Goal: Task Accomplishment & Management: Use online tool/utility

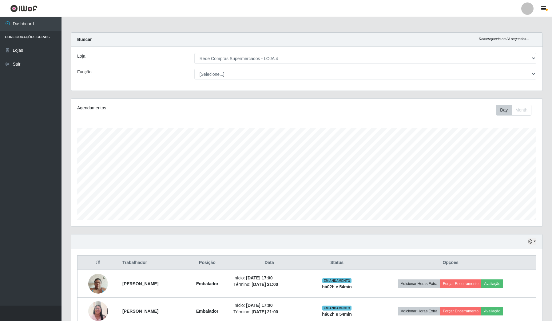
select select "159"
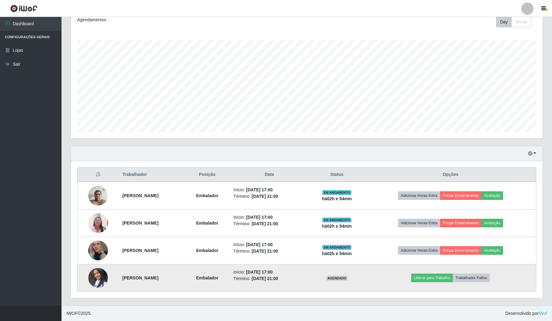
scroll to position [128, 471]
click at [98, 278] on img at bounding box center [98, 277] width 20 height 35
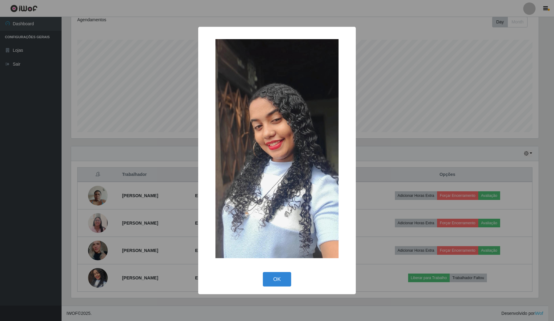
click at [8, 258] on div "× OK Cancel" at bounding box center [277, 160] width 554 height 321
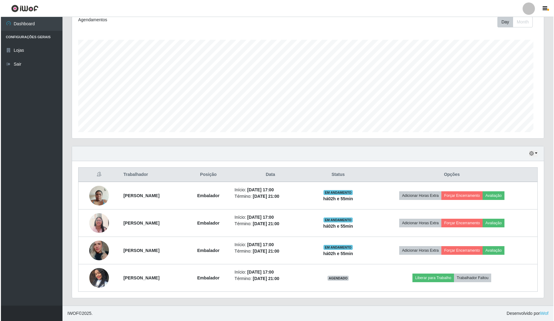
scroll to position [128, 471]
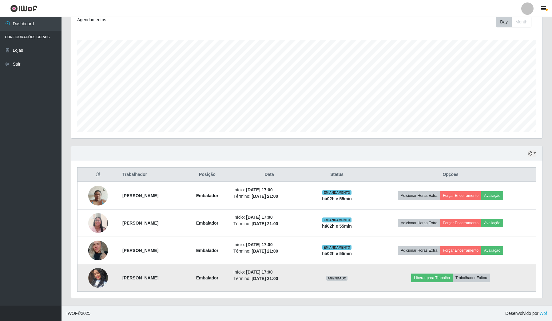
click at [93, 279] on img at bounding box center [98, 277] width 20 height 35
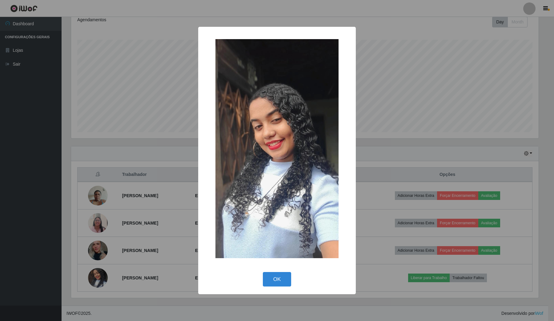
click at [51, 238] on div "× OK Cancel" at bounding box center [277, 160] width 554 height 321
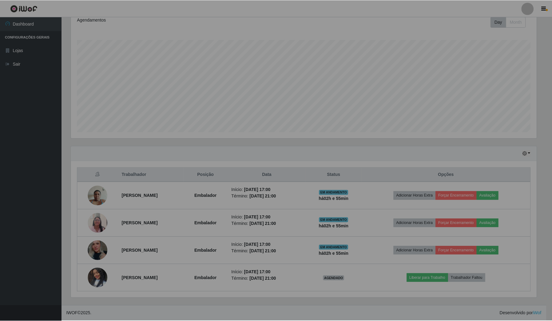
scroll to position [128, 471]
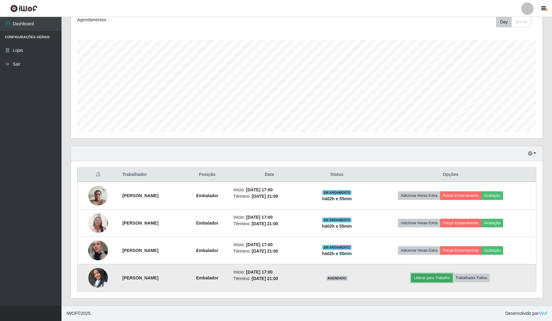
click at [436, 277] on button "Liberar para Trabalho" at bounding box center [432, 277] width 42 height 9
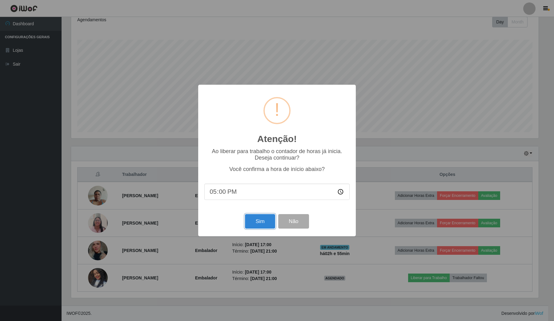
drag, startPoint x: 258, startPoint y: 217, endPoint x: 243, endPoint y: 251, distance: 36.8
click at [244, 256] on div "Atenção! × Ao liberar para trabalho o contador de horas já inicia. Deseja conti…" at bounding box center [277, 160] width 554 height 321
click at [262, 225] on button "Sim" at bounding box center [260, 221] width 30 height 14
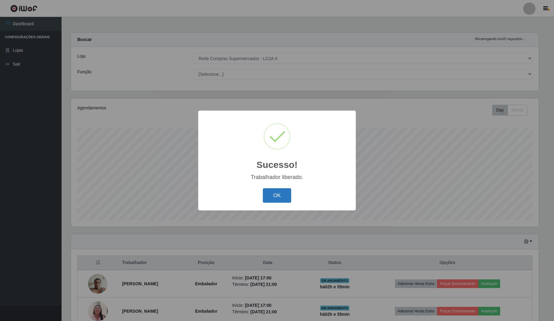
click at [282, 199] on button "OK" at bounding box center [277, 195] width 29 height 14
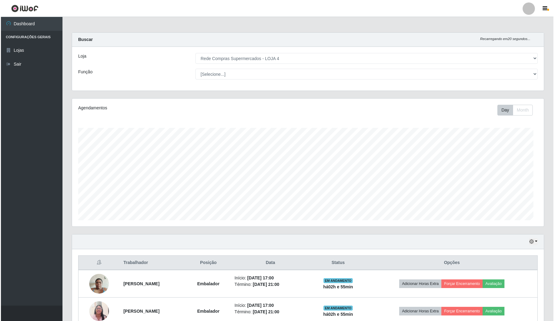
scroll to position [128, 471]
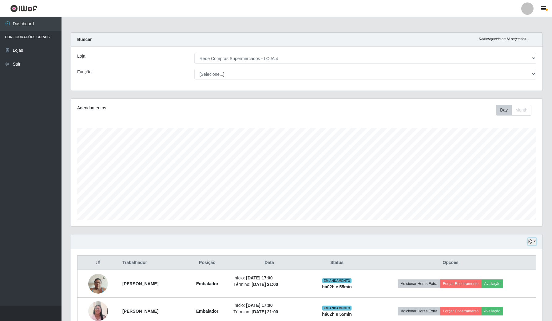
click at [536, 240] on button "button" at bounding box center [532, 241] width 9 height 7
click at [497, 291] on button "1 Semana" at bounding box center [511, 291] width 49 height 13
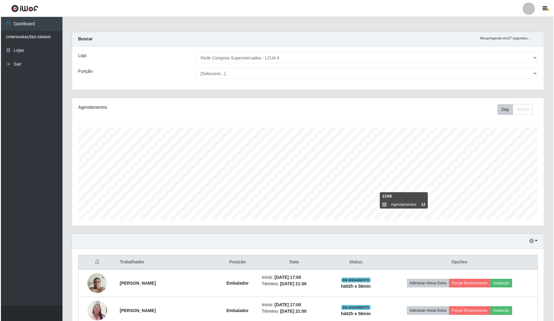
scroll to position [0, 0]
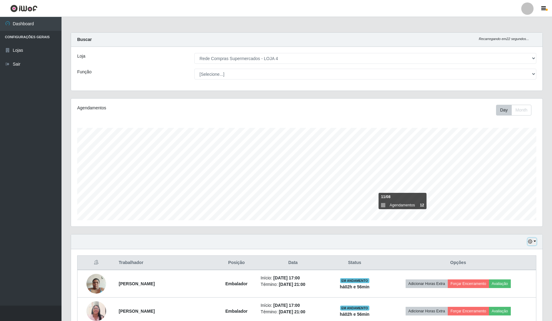
click at [535, 239] on button "button" at bounding box center [532, 241] width 9 height 7
click at [509, 252] on button "Hoje" at bounding box center [511, 252] width 49 height 13
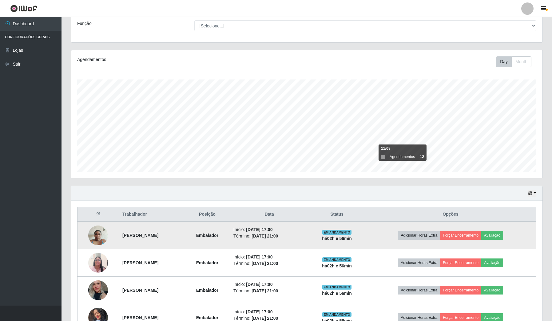
scroll to position [89, 0]
